Goal: Navigation & Orientation: Find specific page/section

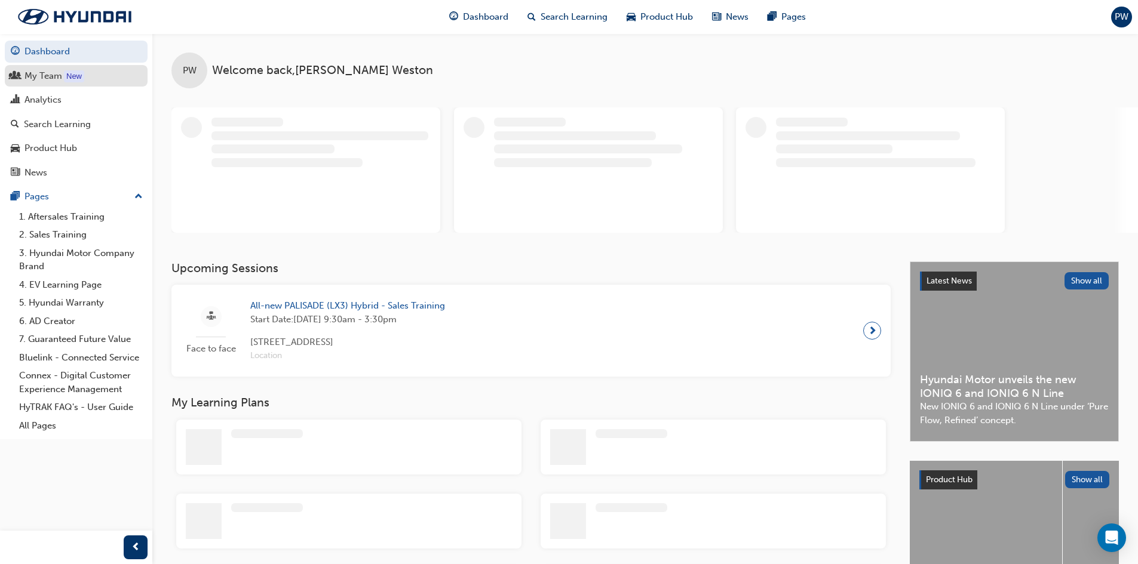
click at [45, 74] on div "My Team" at bounding box center [43, 76] width 38 height 14
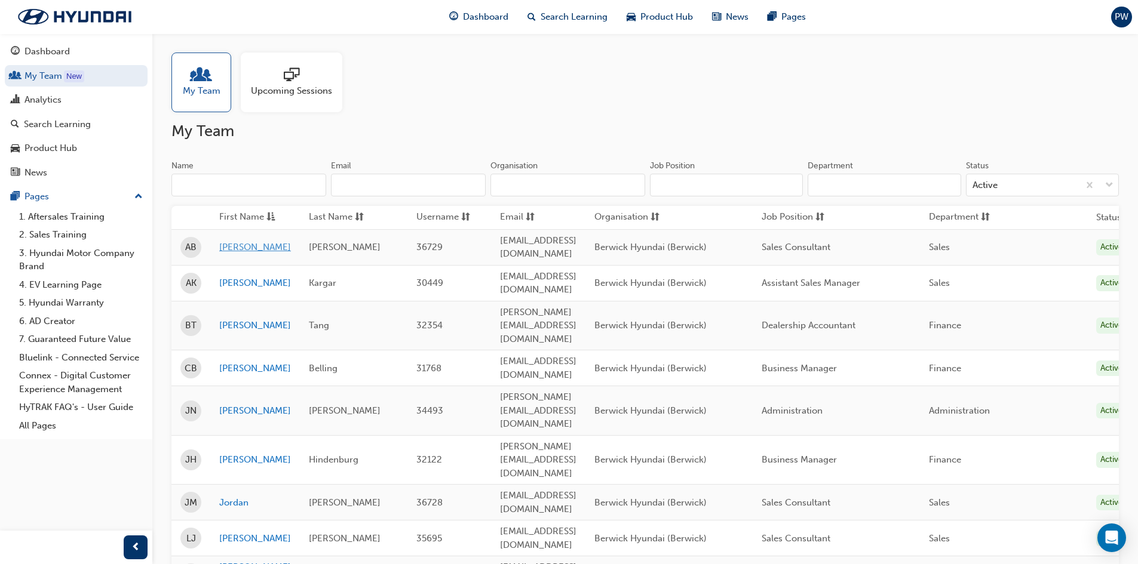
click at [230, 245] on link "[PERSON_NAME]" at bounding box center [255, 248] width 72 height 14
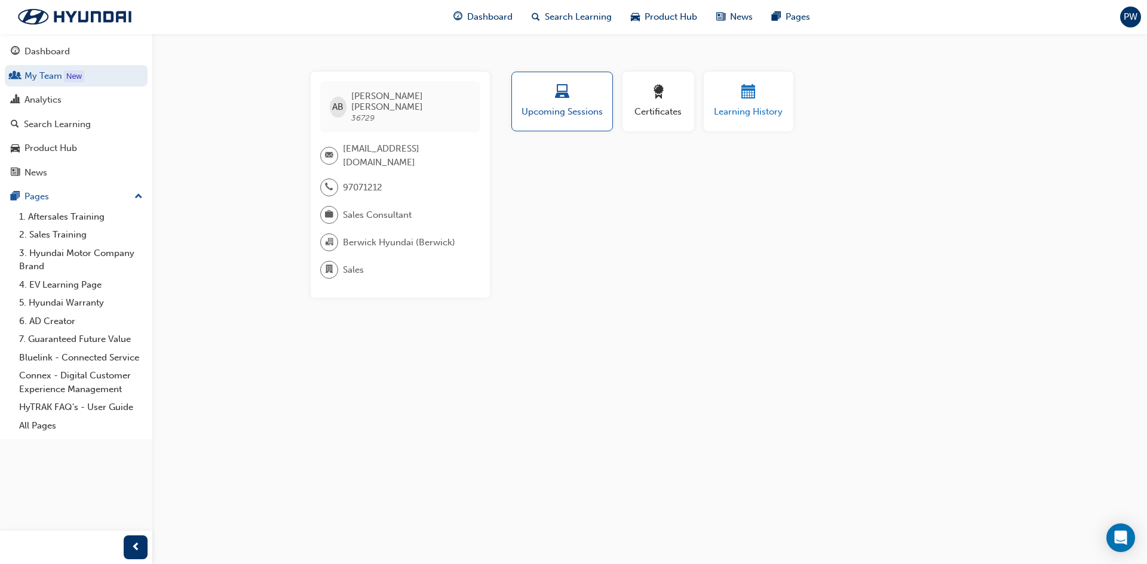
click at [761, 100] on div "button" at bounding box center [749, 94] width 72 height 19
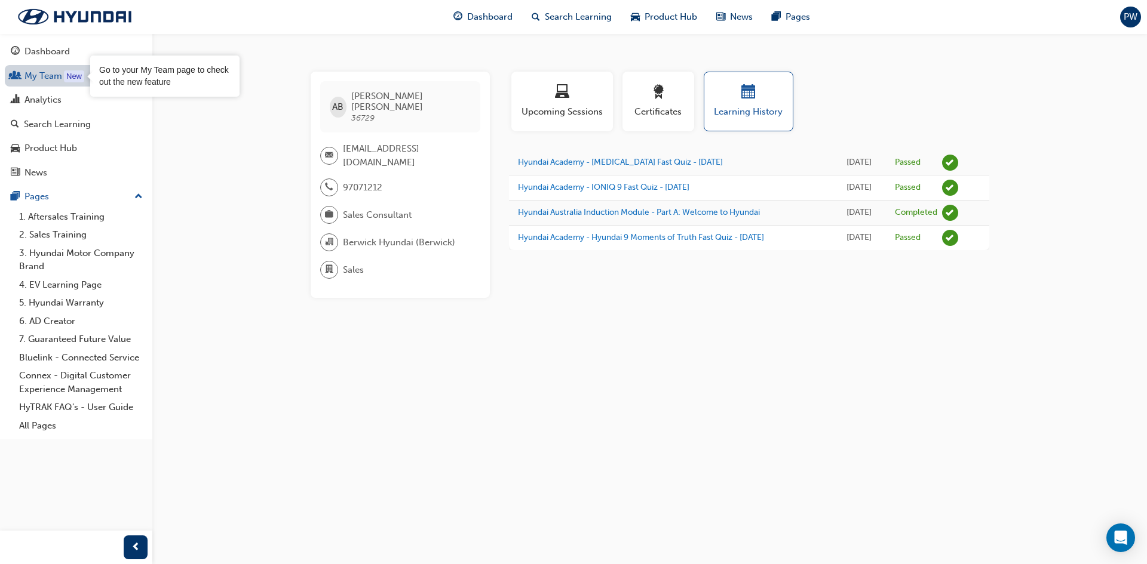
click at [79, 77] on div "New" at bounding box center [74, 76] width 20 height 12
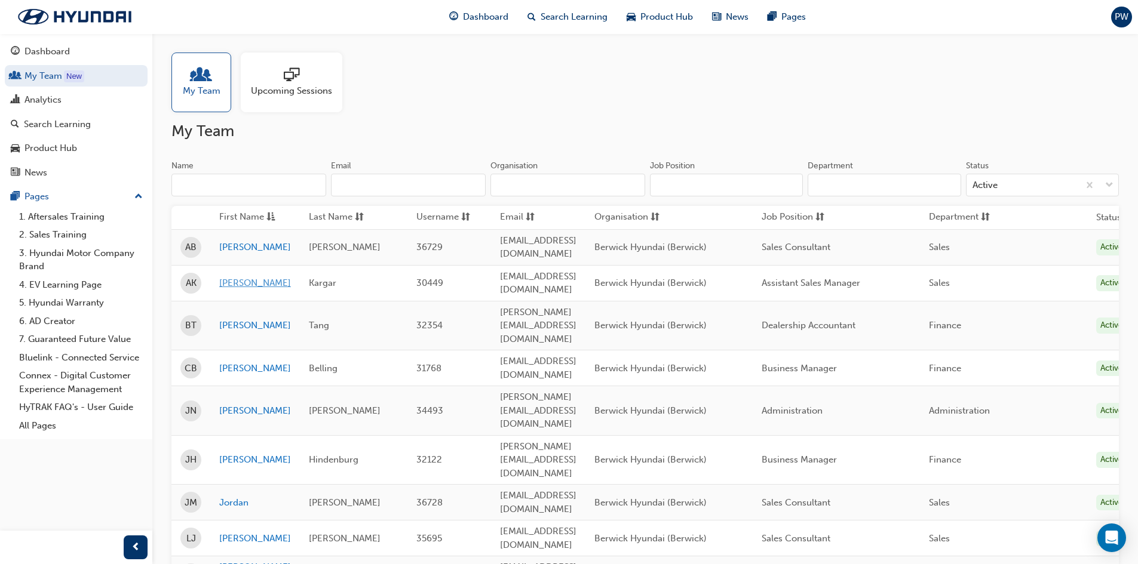
click at [222, 277] on link "[PERSON_NAME]" at bounding box center [255, 284] width 72 height 14
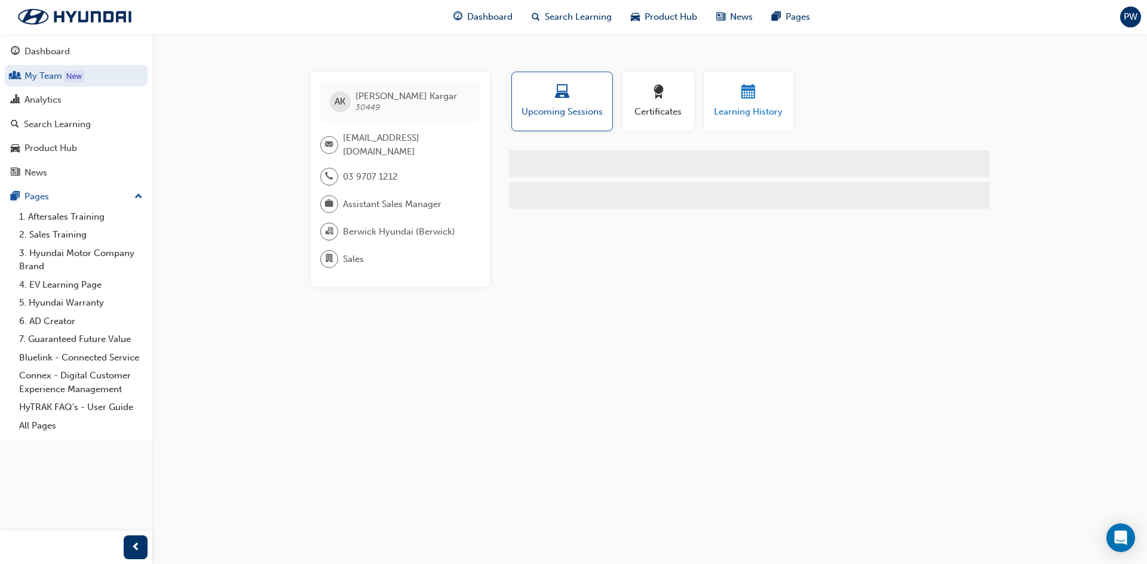
click at [745, 94] on span "calendar-icon" at bounding box center [748, 93] width 14 height 16
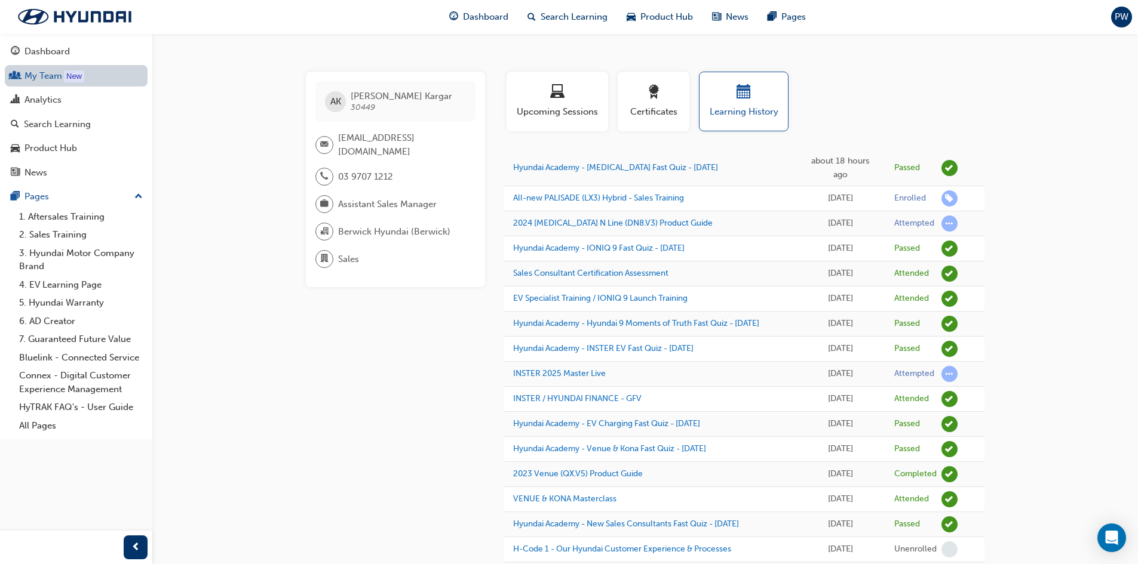
click at [85, 75] on link "My Team New" at bounding box center [76, 76] width 143 height 22
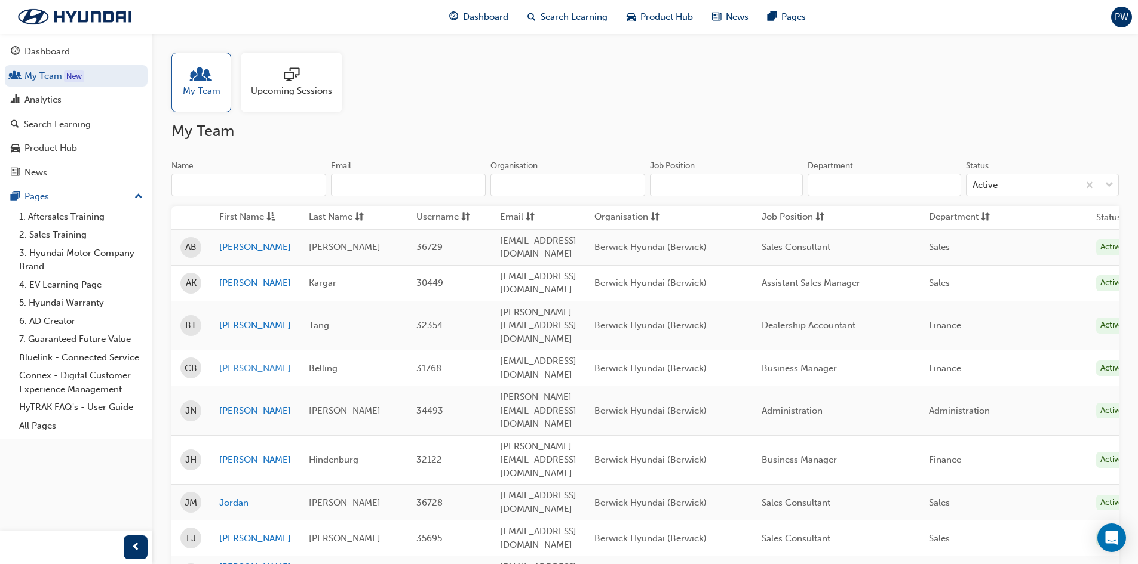
click at [235, 362] on link "[PERSON_NAME]" at bounding box center [255, 369] width 72 height 14
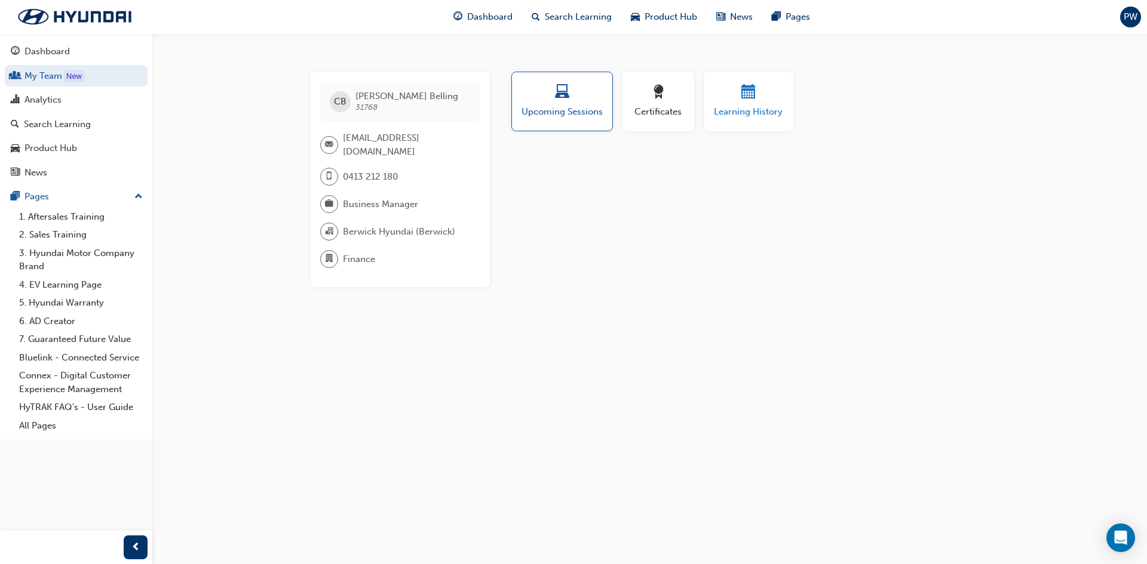
click at [747, 96] on span "calendar-icon" at bounding box center [748, 93] width 14 height 16
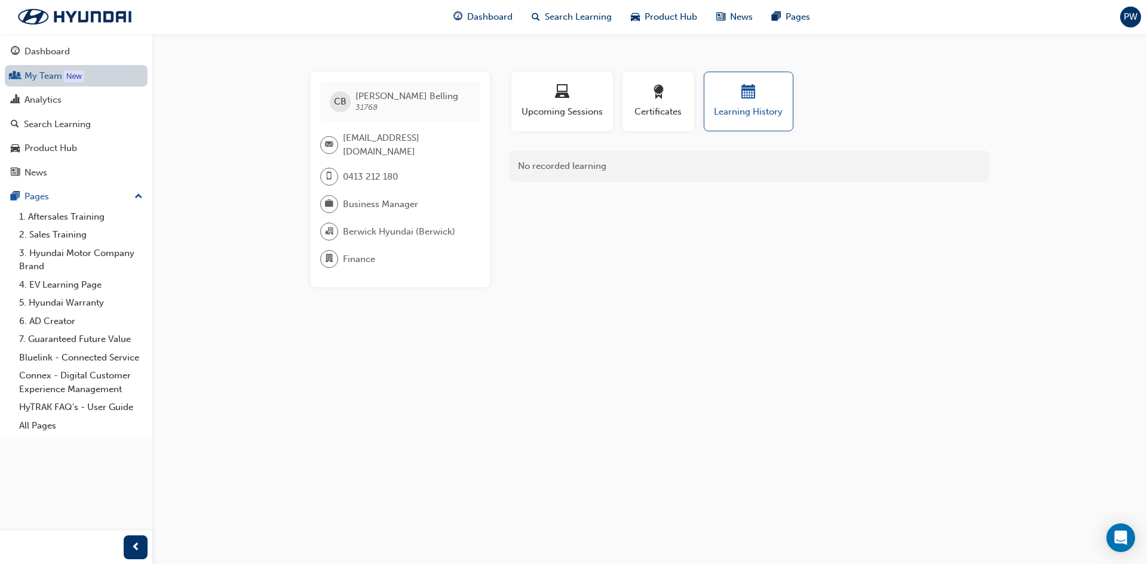
click at [57, 78] on link "My Team New" at bounding box center [76, 76] width 143 height 22
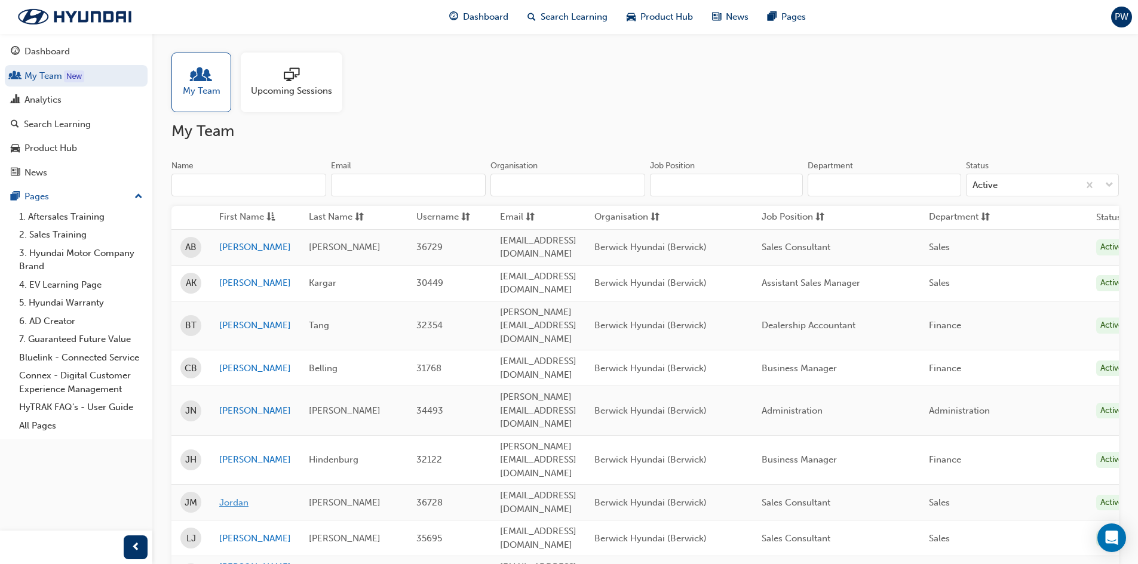
click at [240, 496] on link "Jordan" at bounding box center [255, 503] width 72 height 14
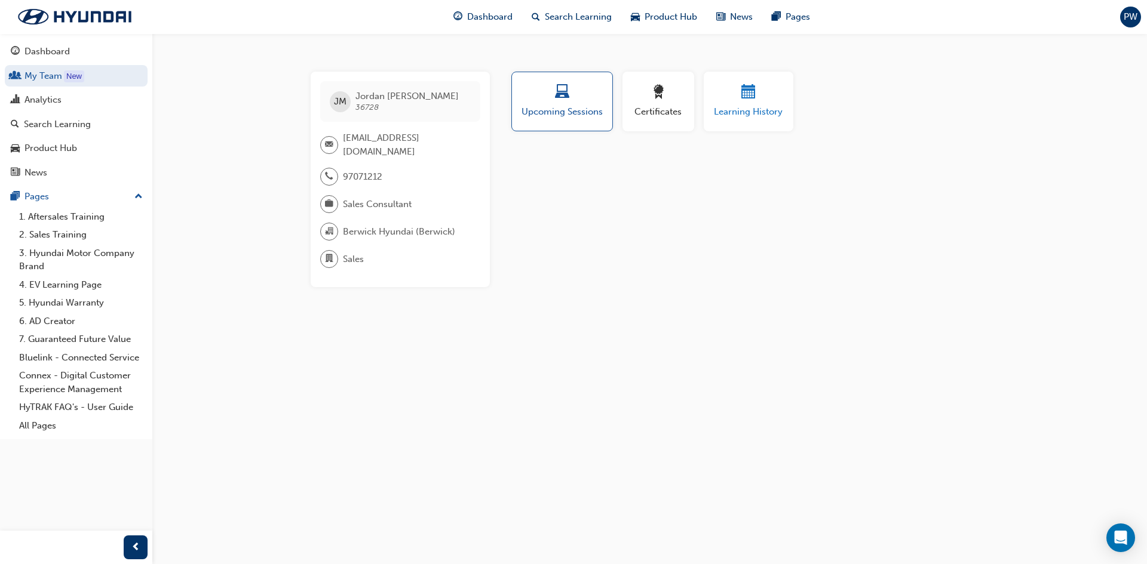
click at [750, 90] on span "calendar-icon" at bounding box center [748, 93] width 14 height 16
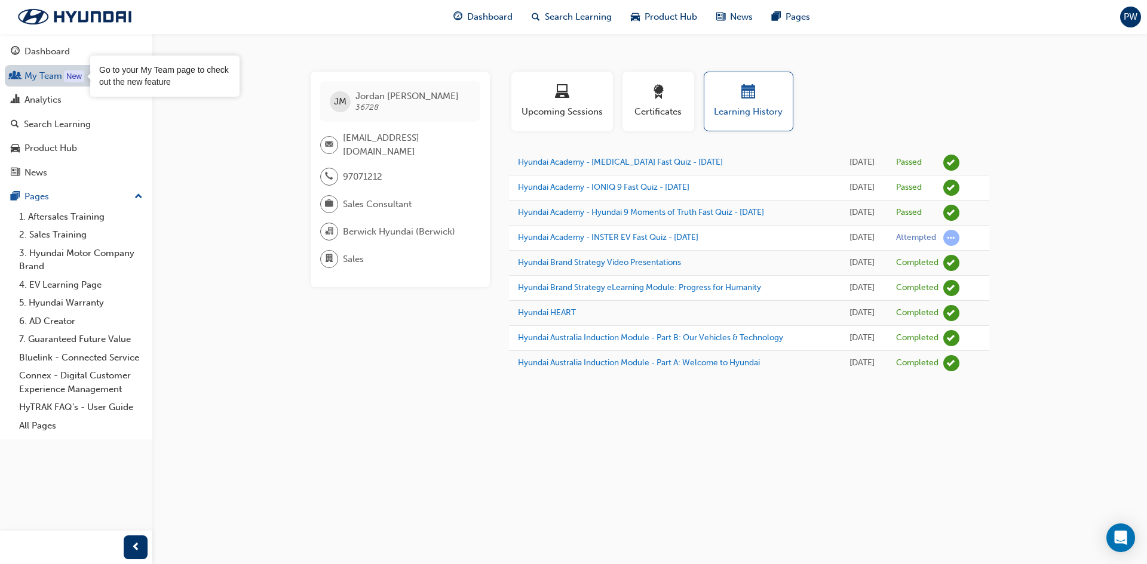
click at [65, 79] on div "New" at bounding box center [74, 76] width 20 height 12
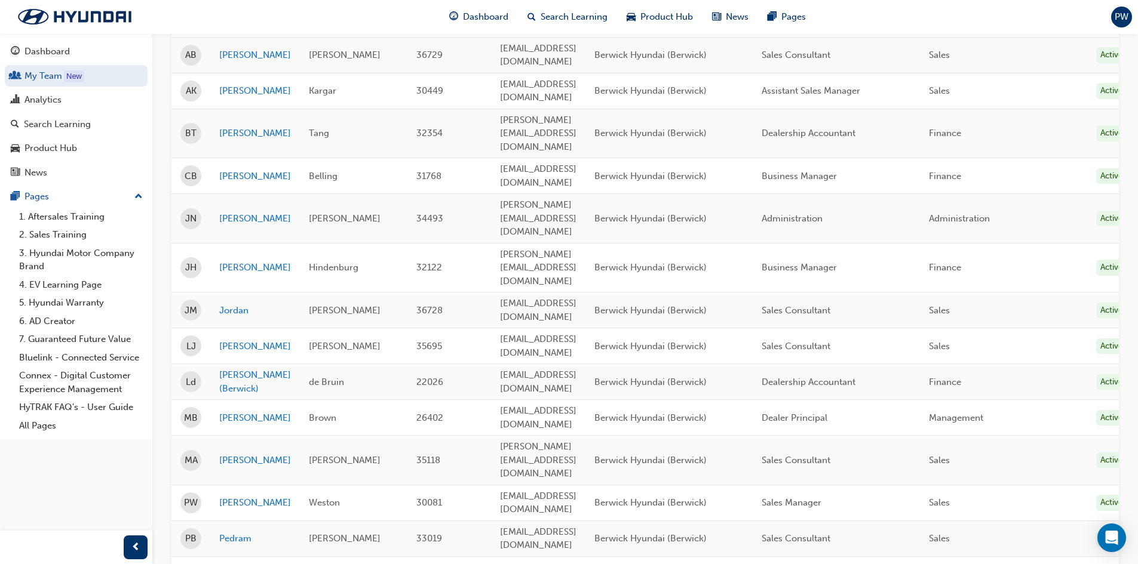
scroll to position [199, 0]
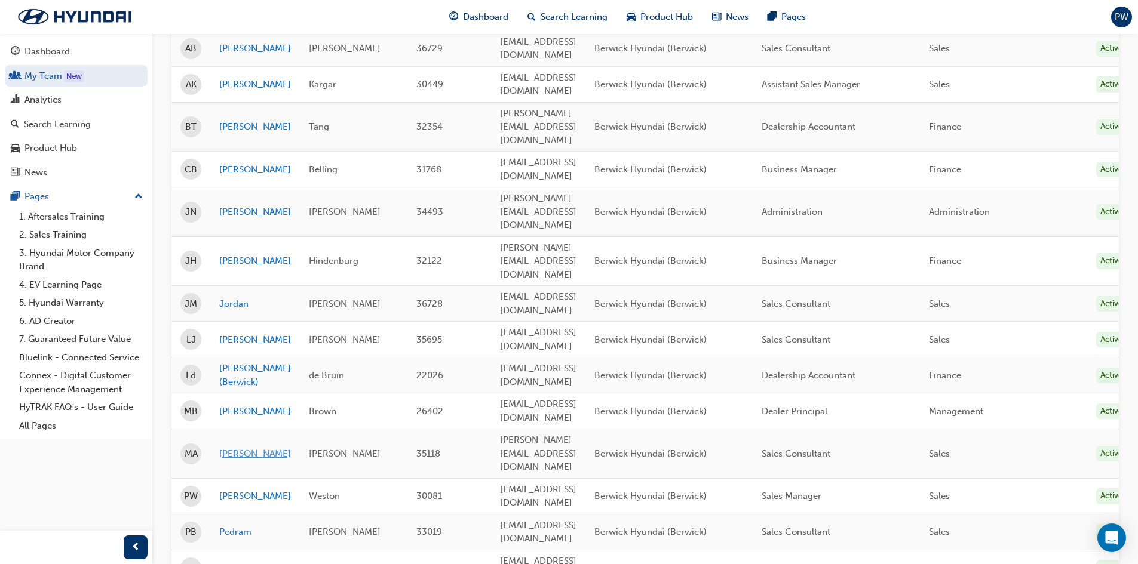
click at [235, 447] on link "[PERSON_NAME]" at bounding box center [255, 454] width 72 height 14
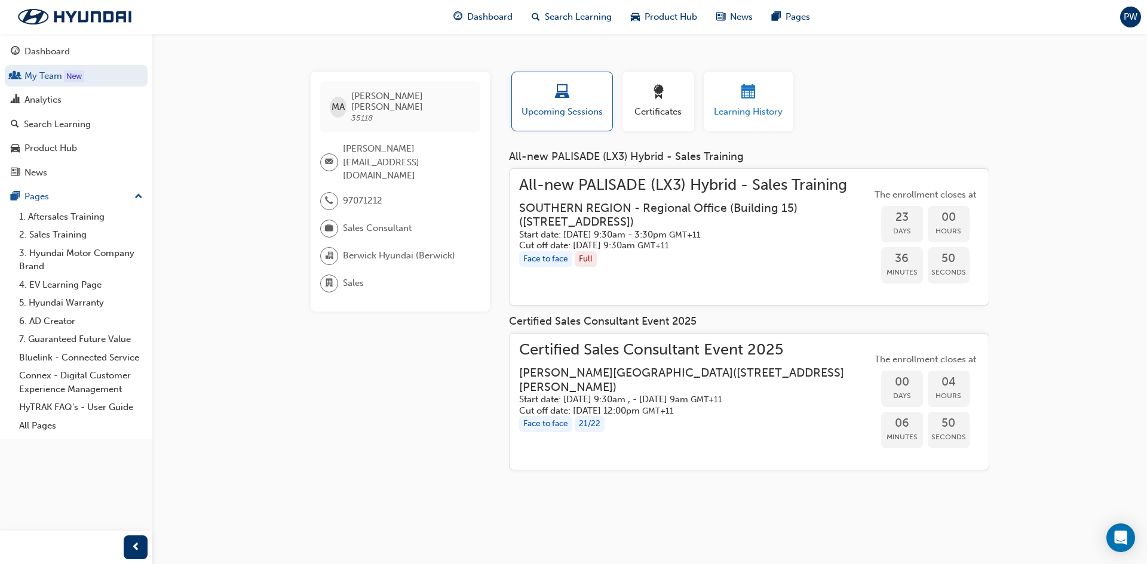
click at [742, 90] on span "calendar-icon" at bounding box center [748, 93] width 14 height 16
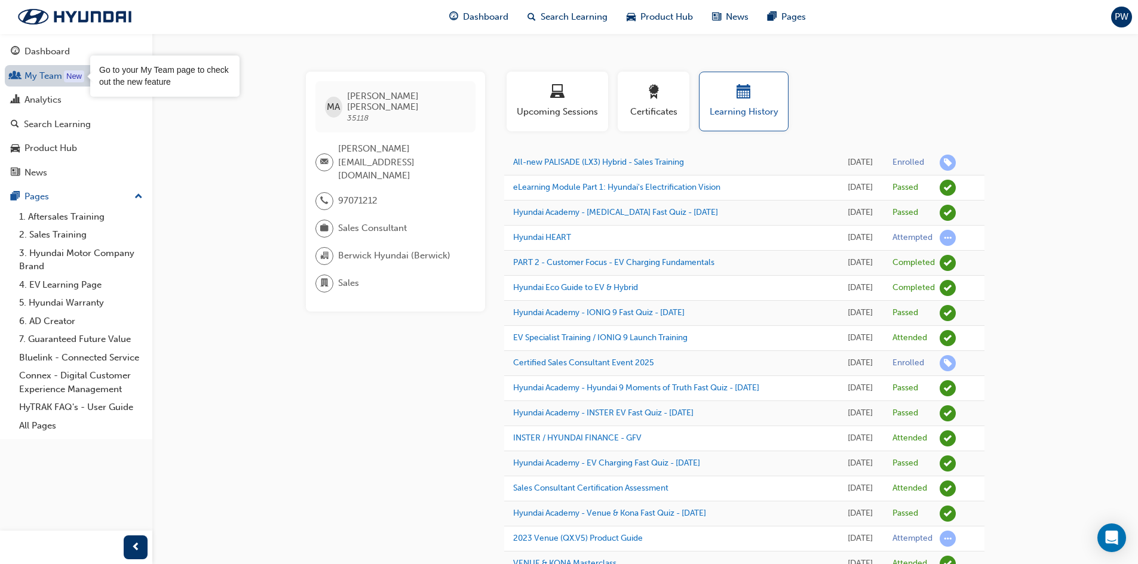
click at [68, 76] on div "New" at bounding box center [74, 76] width 20 height 12
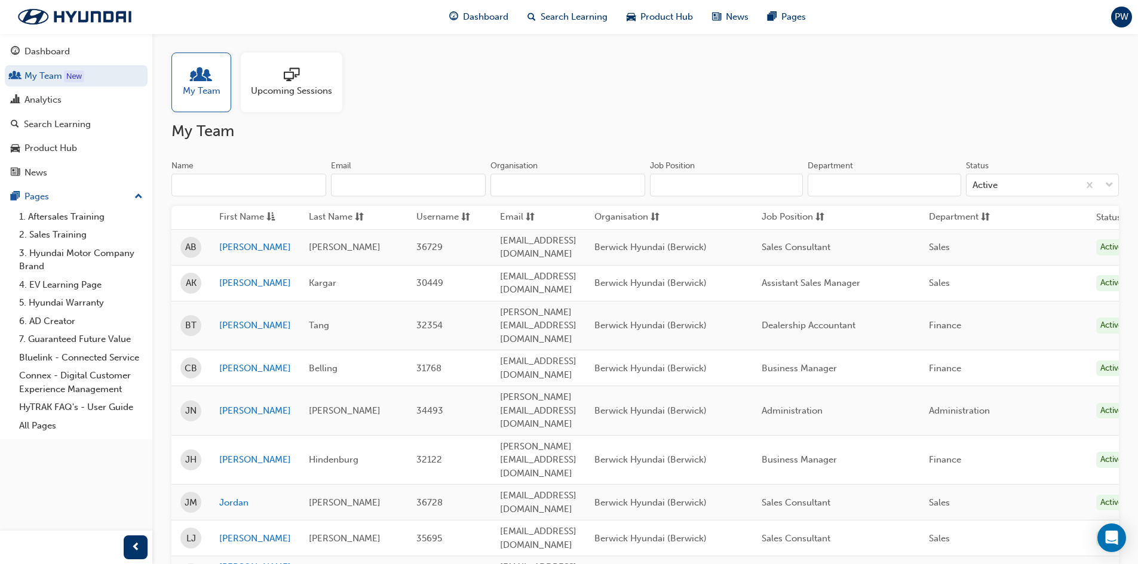
scroll to position [199, 0]
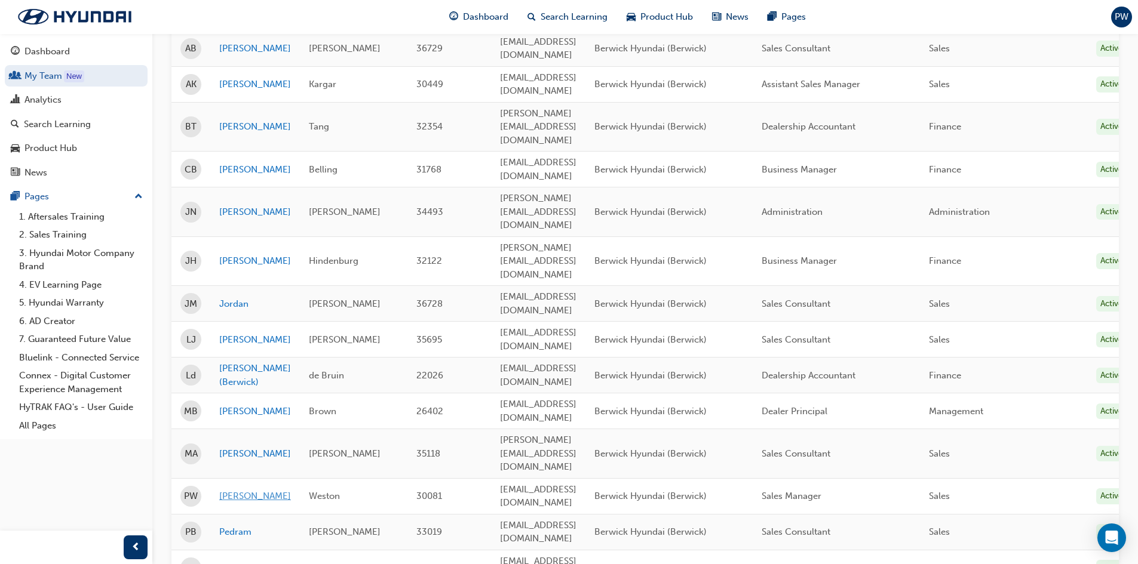
click at [230, 490] on link "[PERSON_NAME]" at bounding box center [255, 497] width 72 height 14
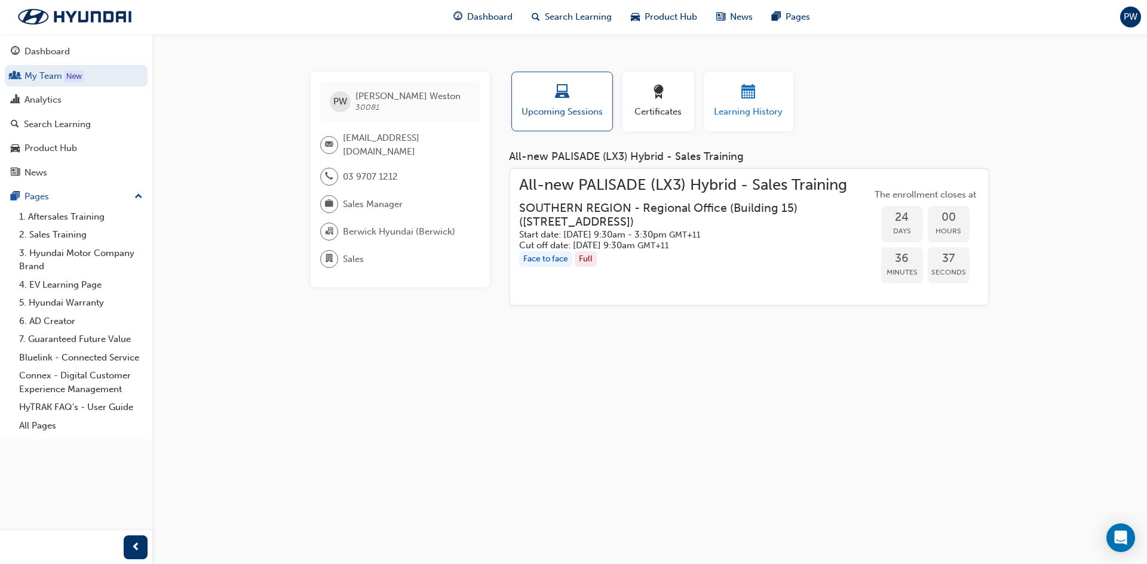
click at [744, 94] on span "calendar-icon" at bounding box center [748, 93] width 14 height 16
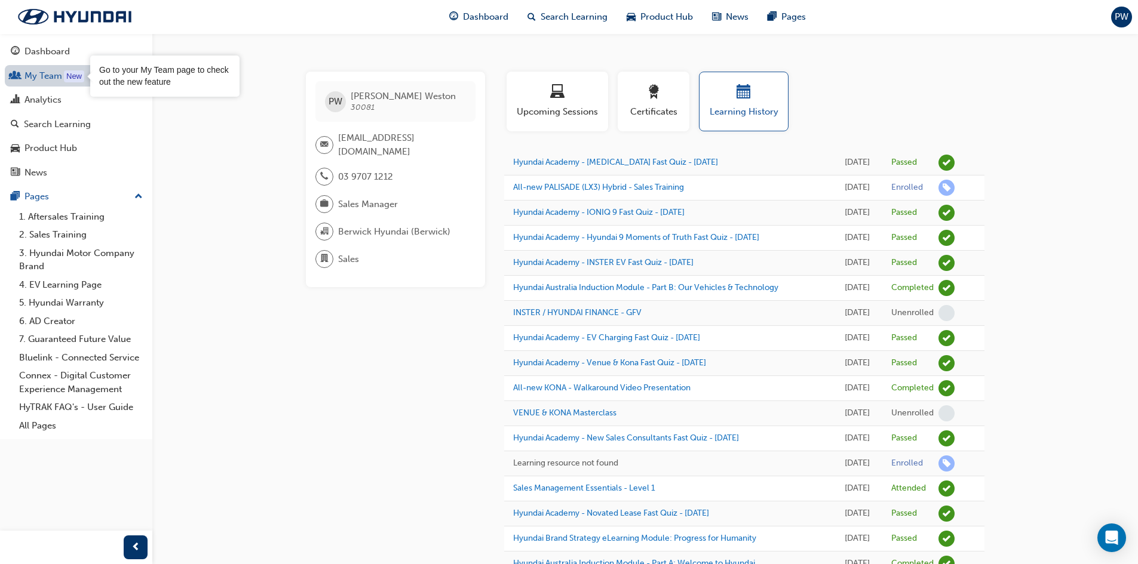
click at [69, 75] on div "New" at bounding box center [74, 76] width 20 height 12
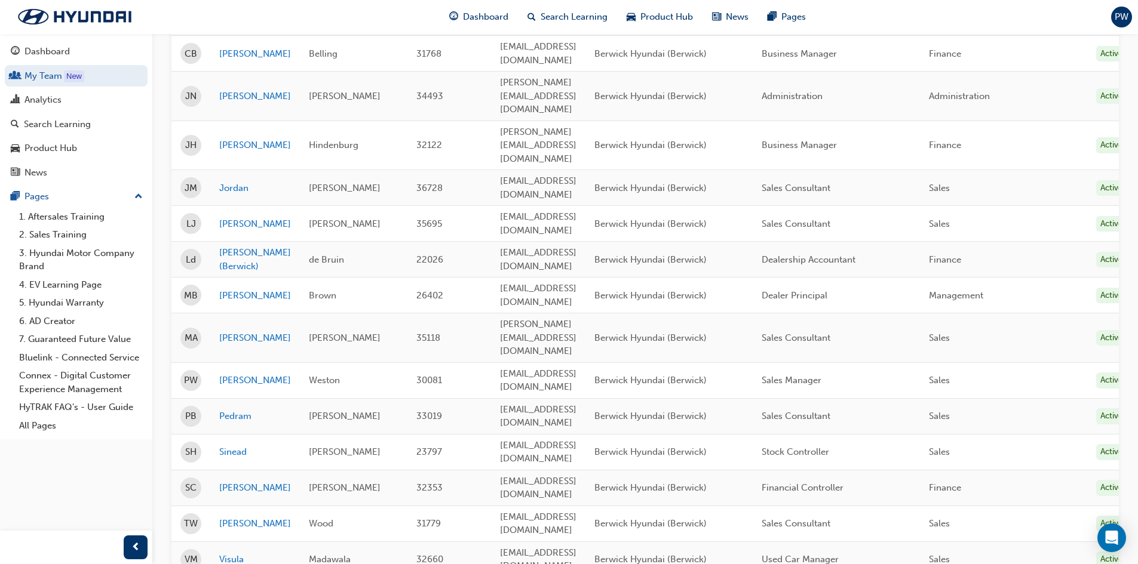
scroll to position [317, 0]
click at [242, 407] on link "Pedram" at bounding box center [255, 414] width 72 height 14
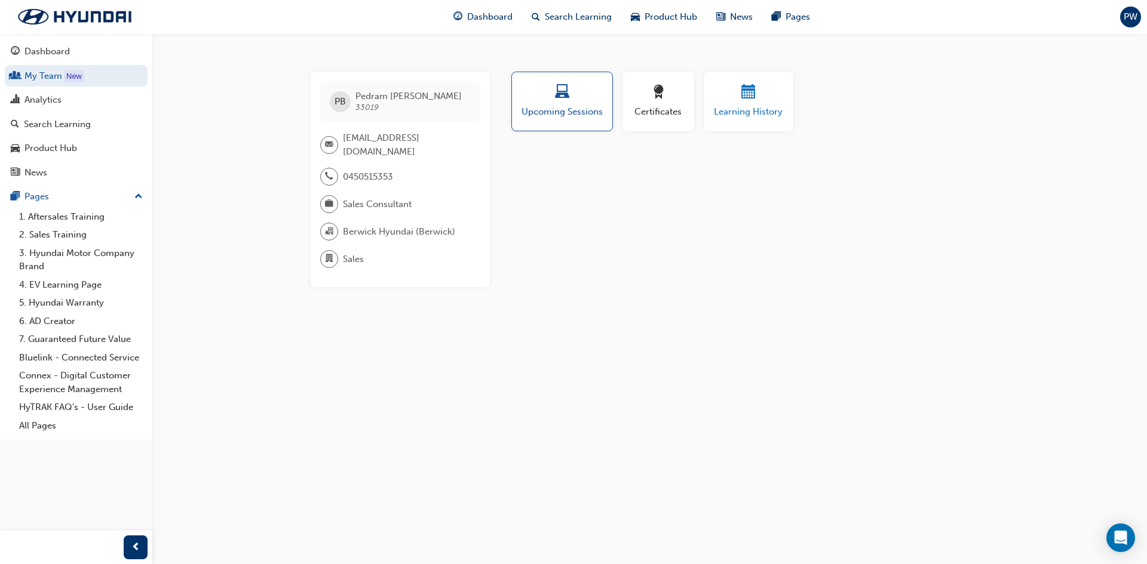
click at [742, 90] on span "calendar-icon" at bounding box center [748, 93] width 14 height 16
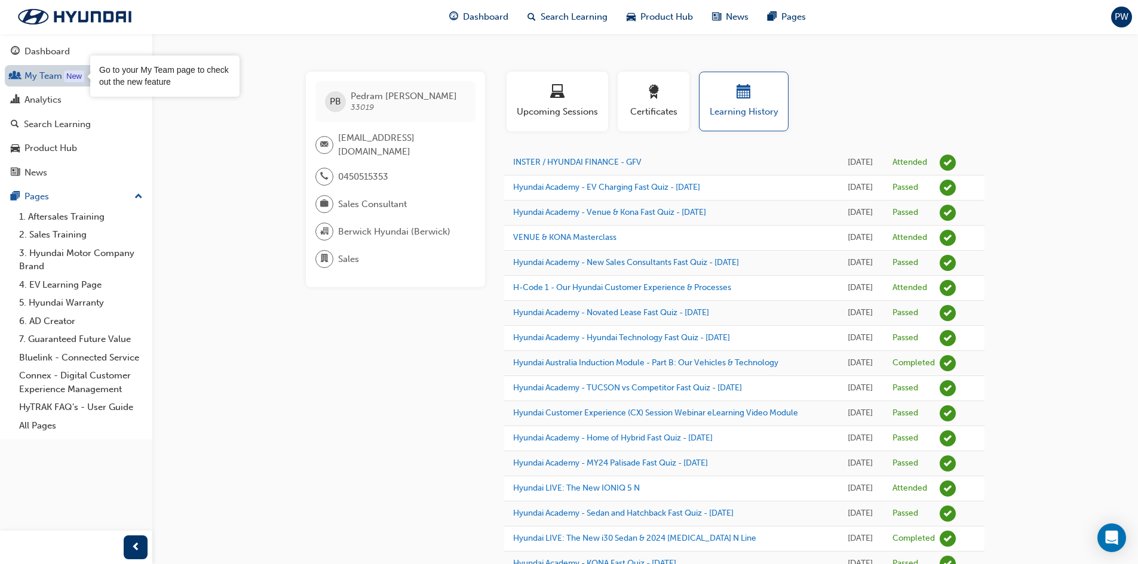
click at [66, 76] on div "New" at bounding box center [74, 76] width 20 height 12
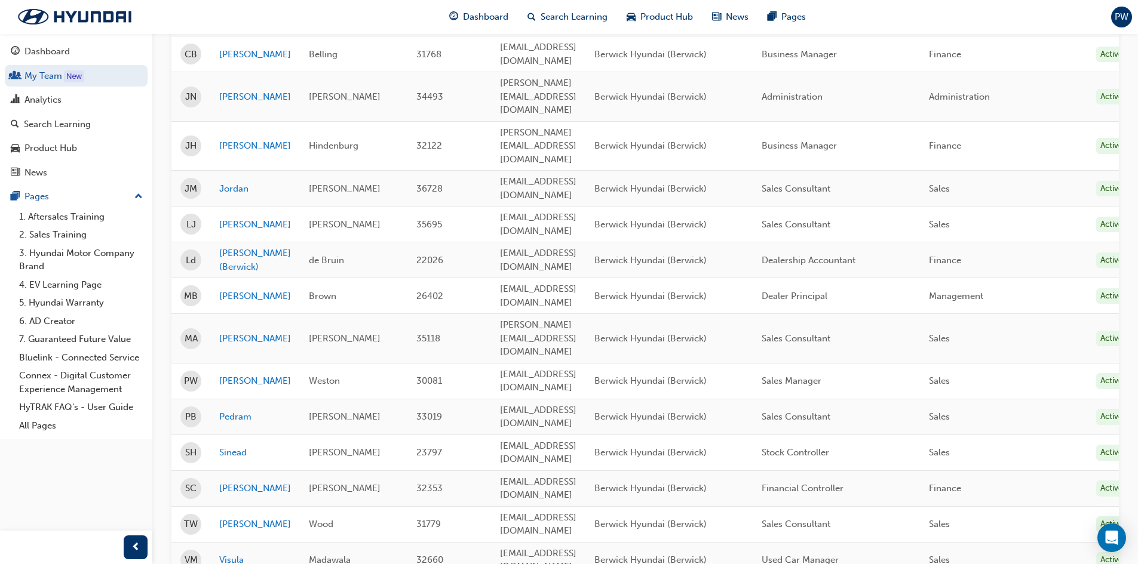
scroll to position [317, 0]
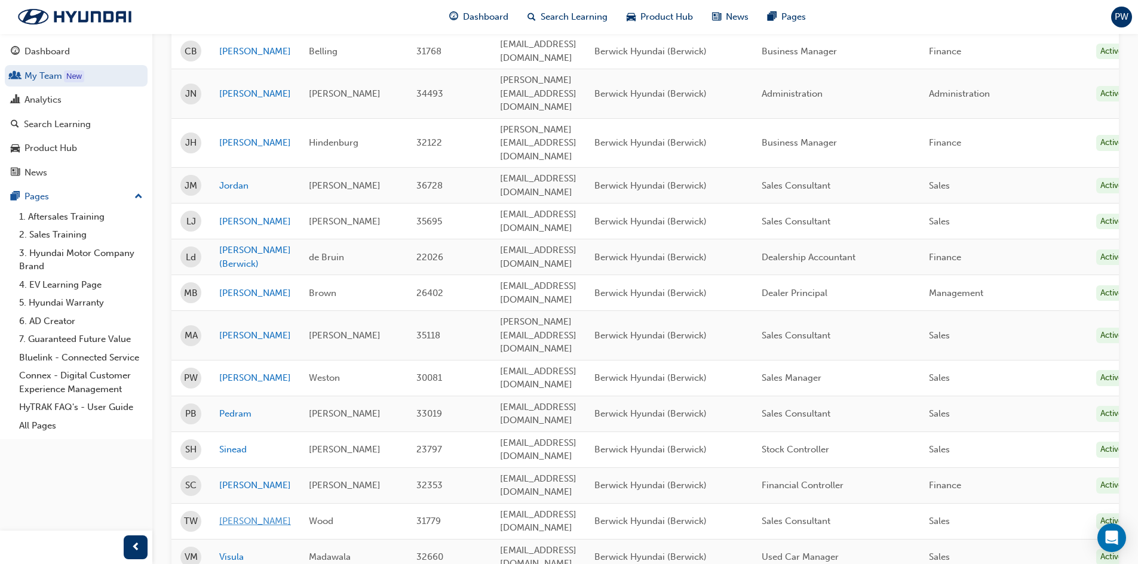
click at [227, 515] on link "[PERSON_NAME]" at bounding box center [255, 522] width 72 height 14
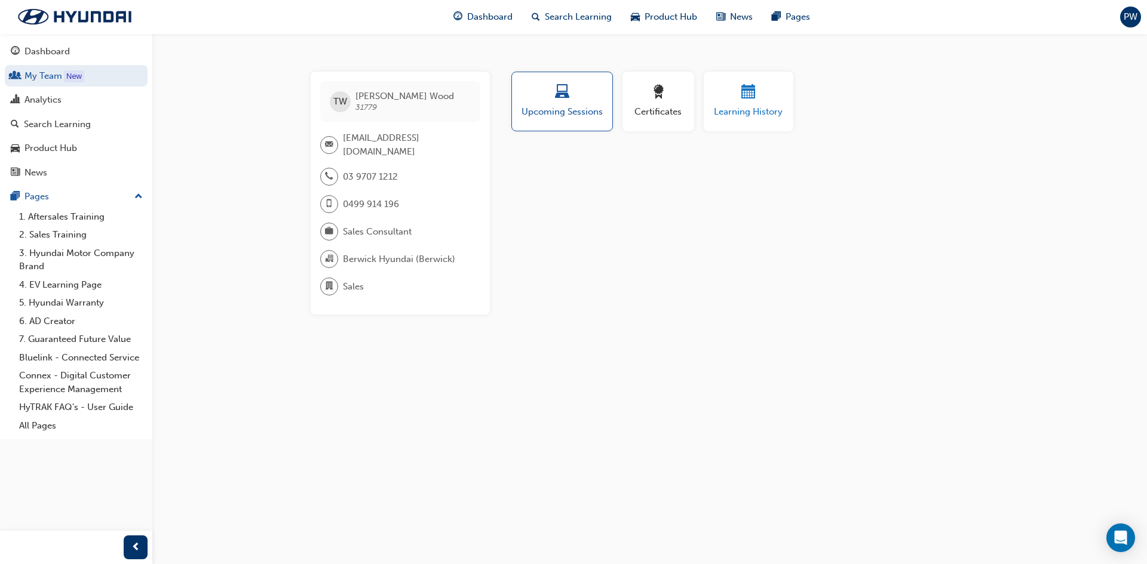
click at [747, 87] on span "calendar-icon" at bounding box center [748, 93] width 14 height 16
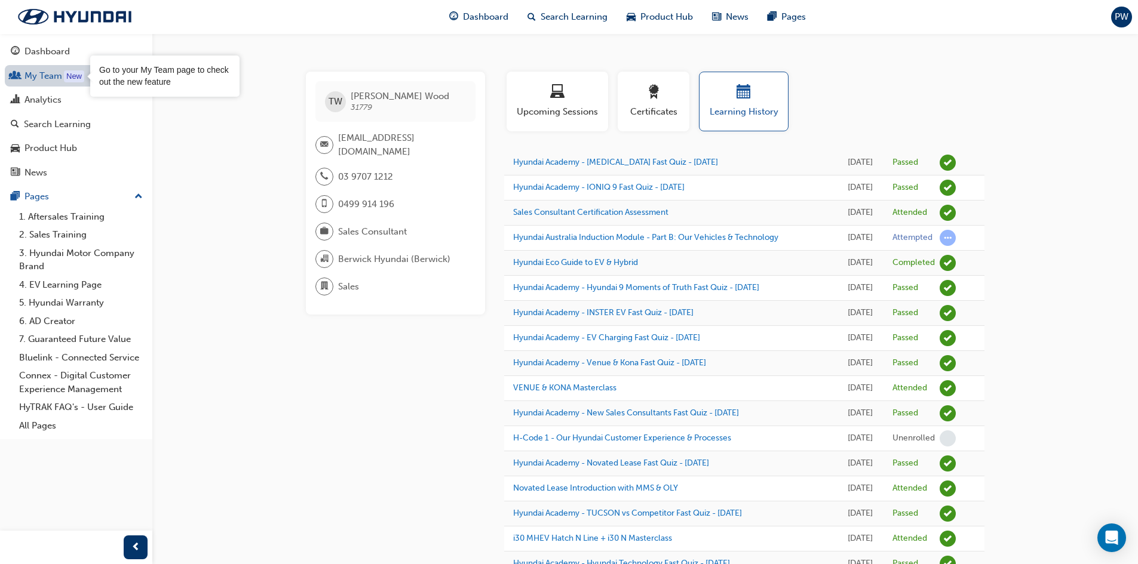
click at [75, 75] on div "New" at bounding box center [74, 76] width 20 height 12
